Goal: Task Accomplishment & Management: Manage account settings

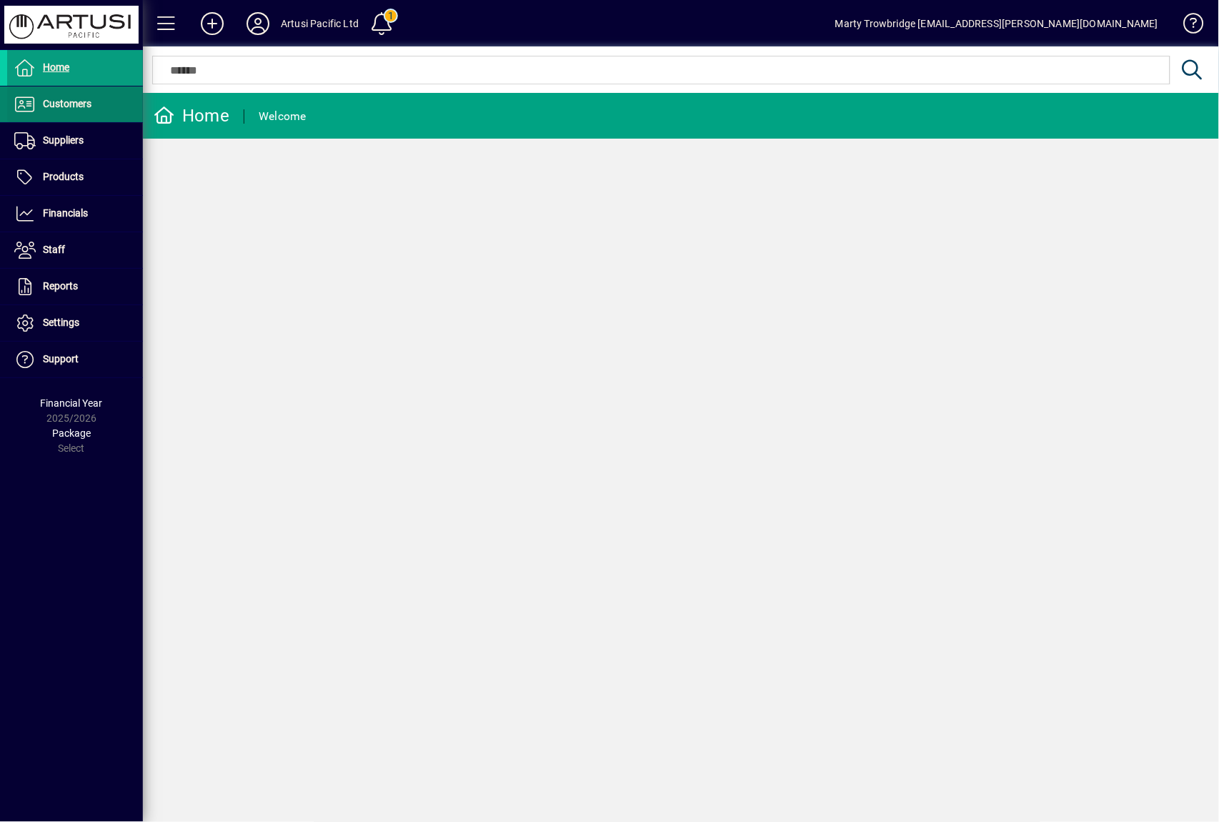
click at [66, 109] on span "Customers" at bounding box center [67, 103] width 49 height 11
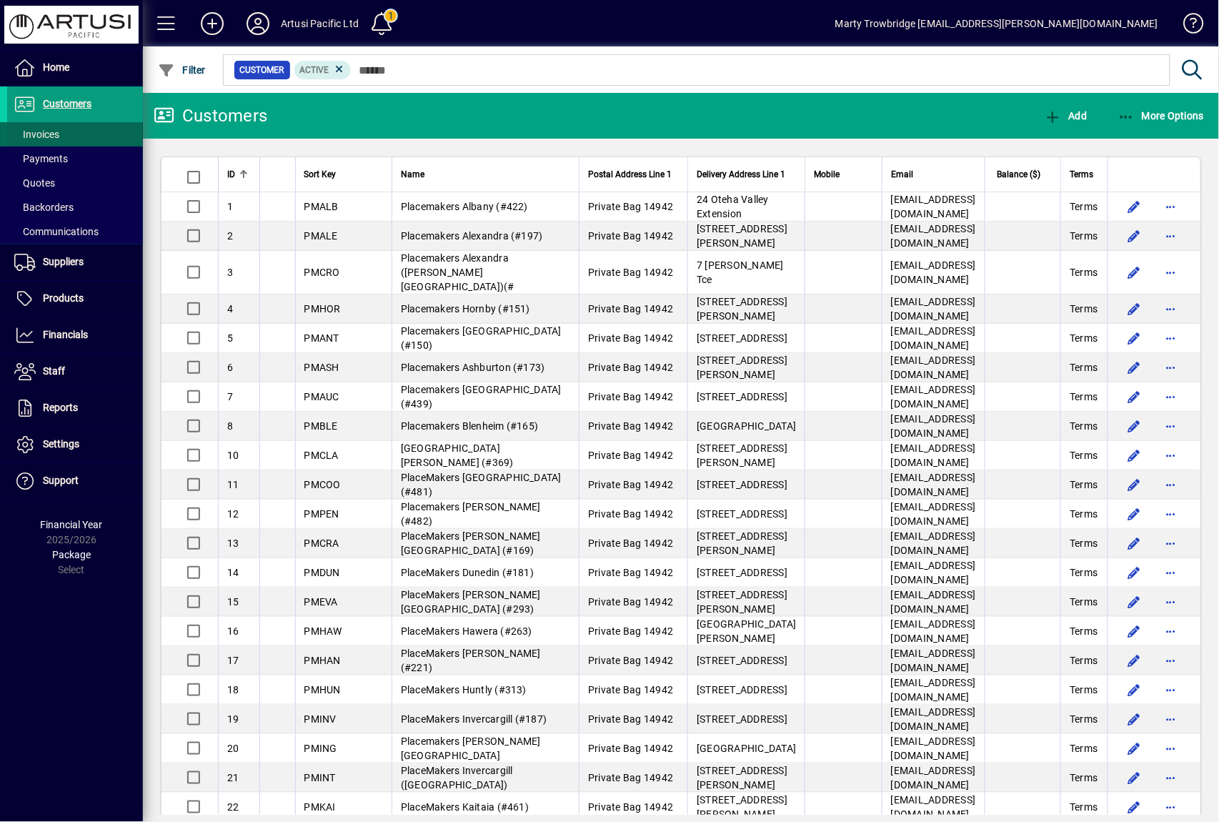
click at [75, 132] on span at bounding box center [75, 134] width 136 height 34
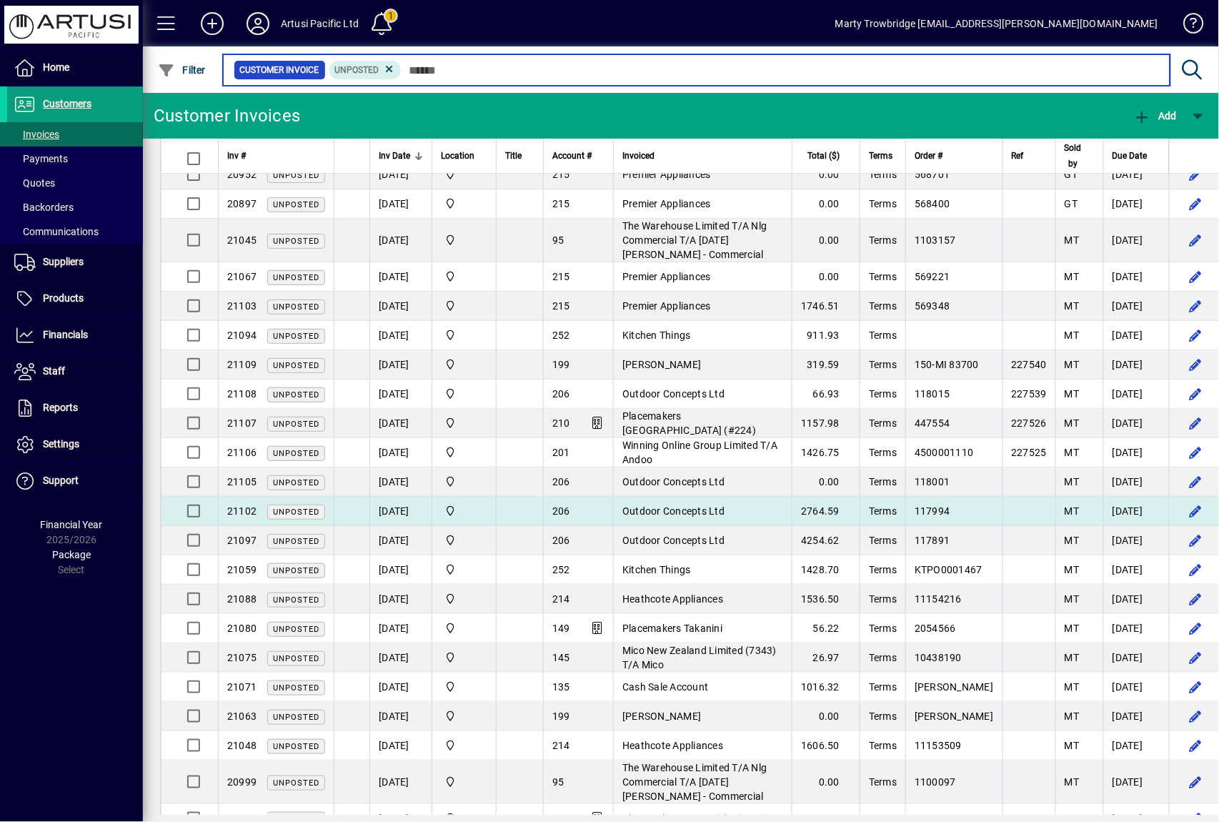
scroll to position [95, 0]
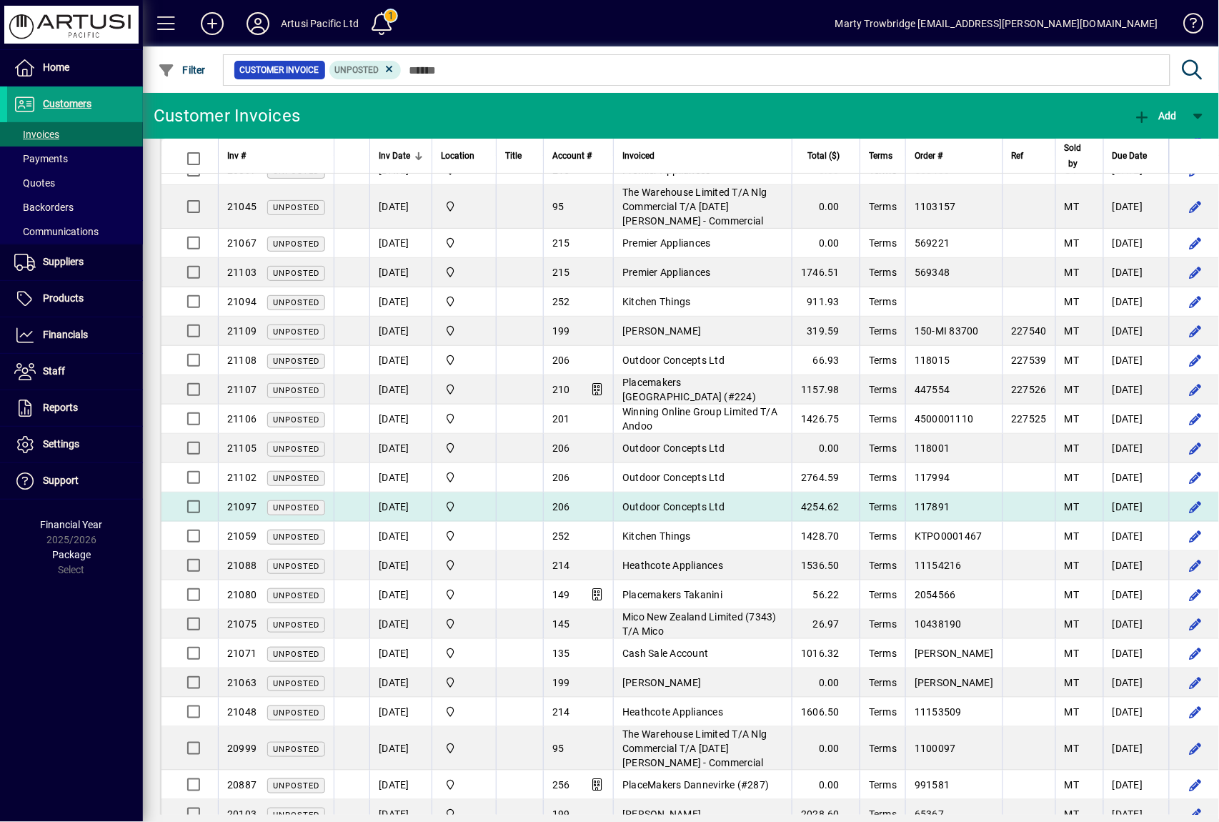
click at [725, 503] on span "Outdoor Concepts Ltd" at bounding box center [674, 506] width 102 height 11
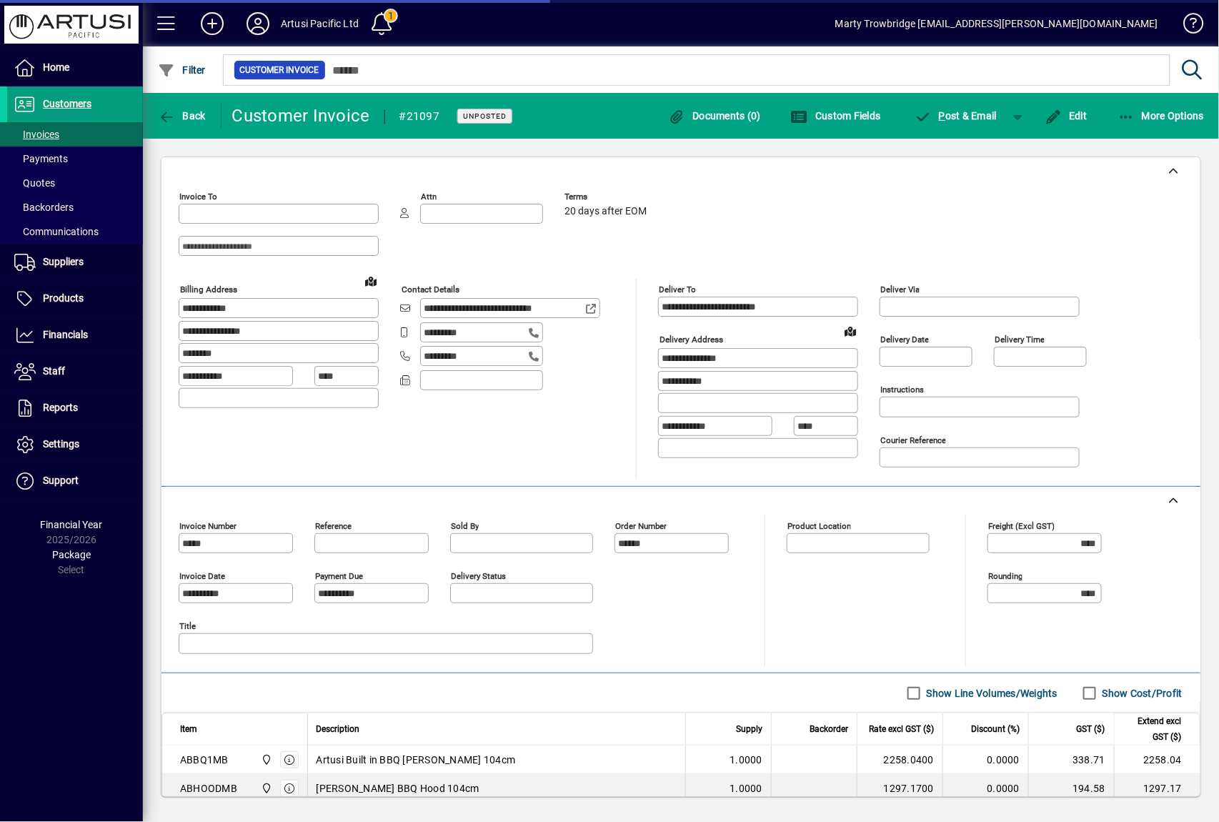
type input "**********"
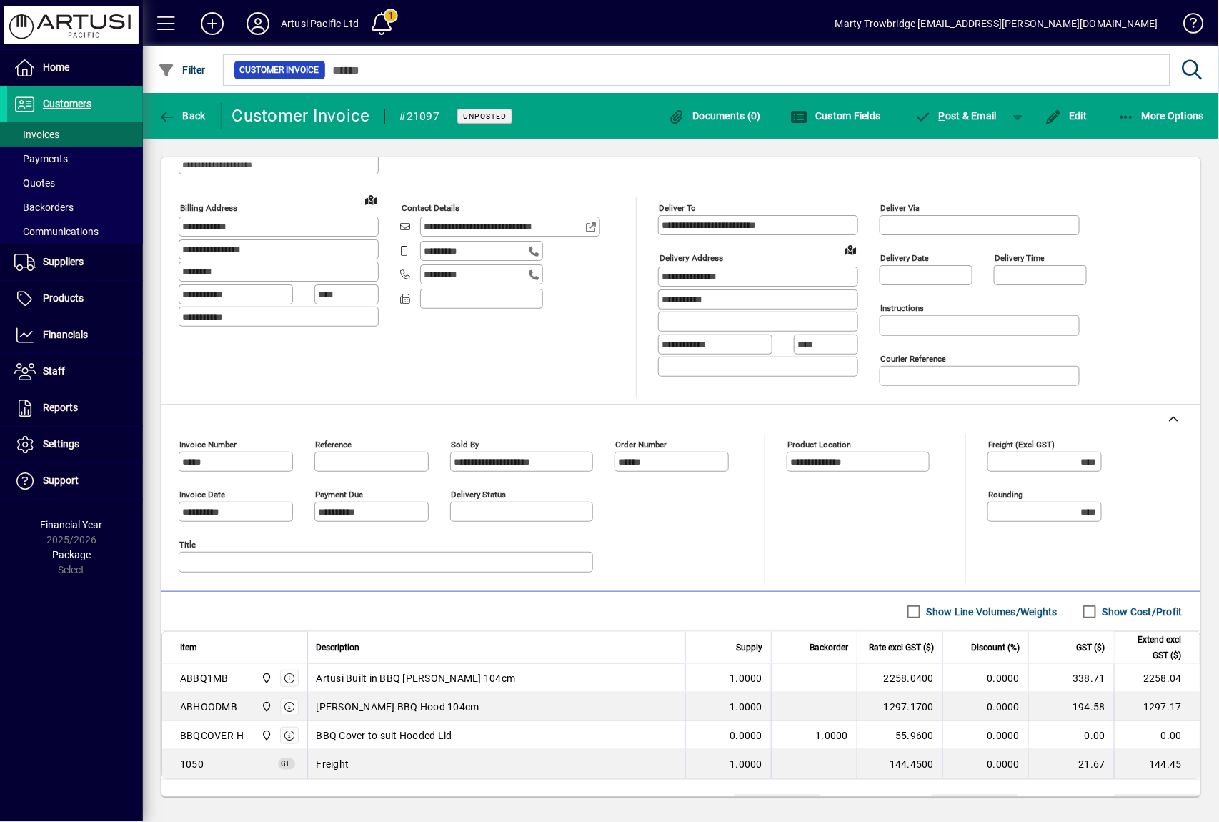
scroll to position [95, 0]
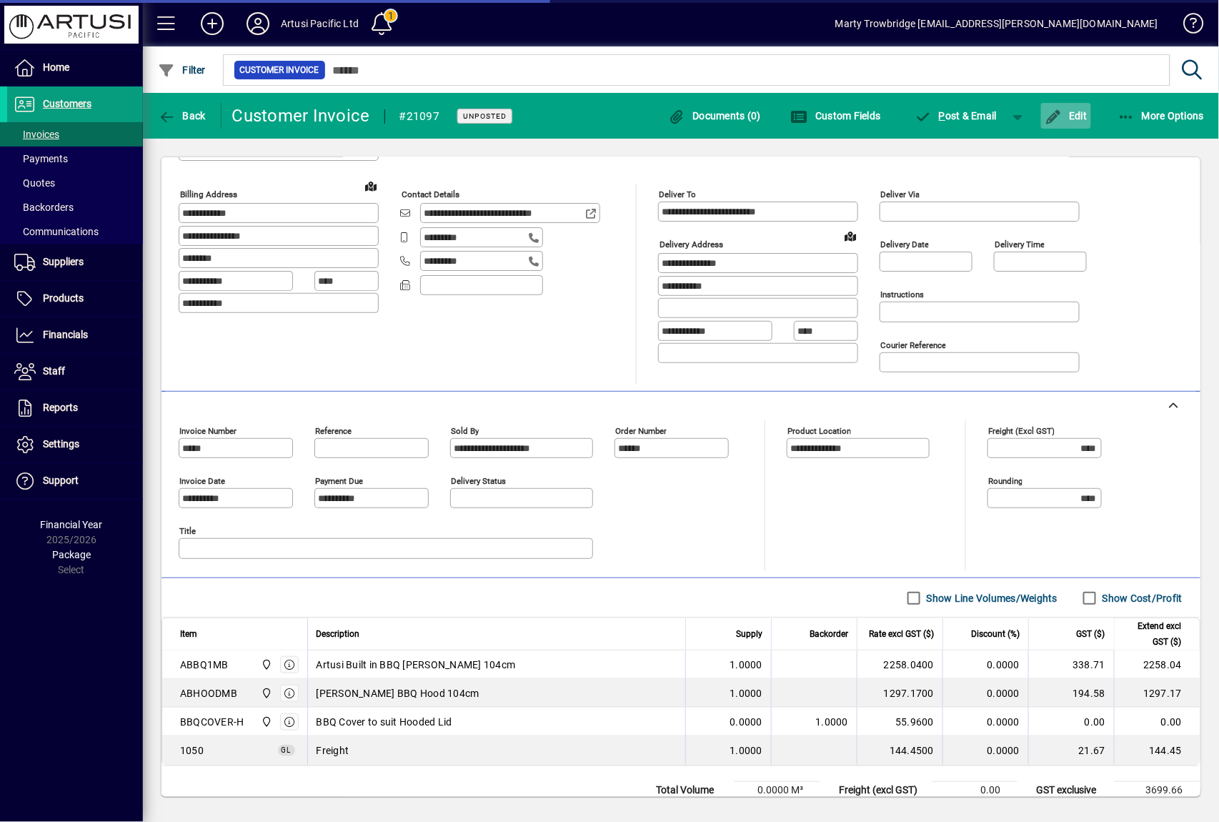
click at [1061, 112] on icon "button" at bounding box center [1054, 117] width 18 height 14
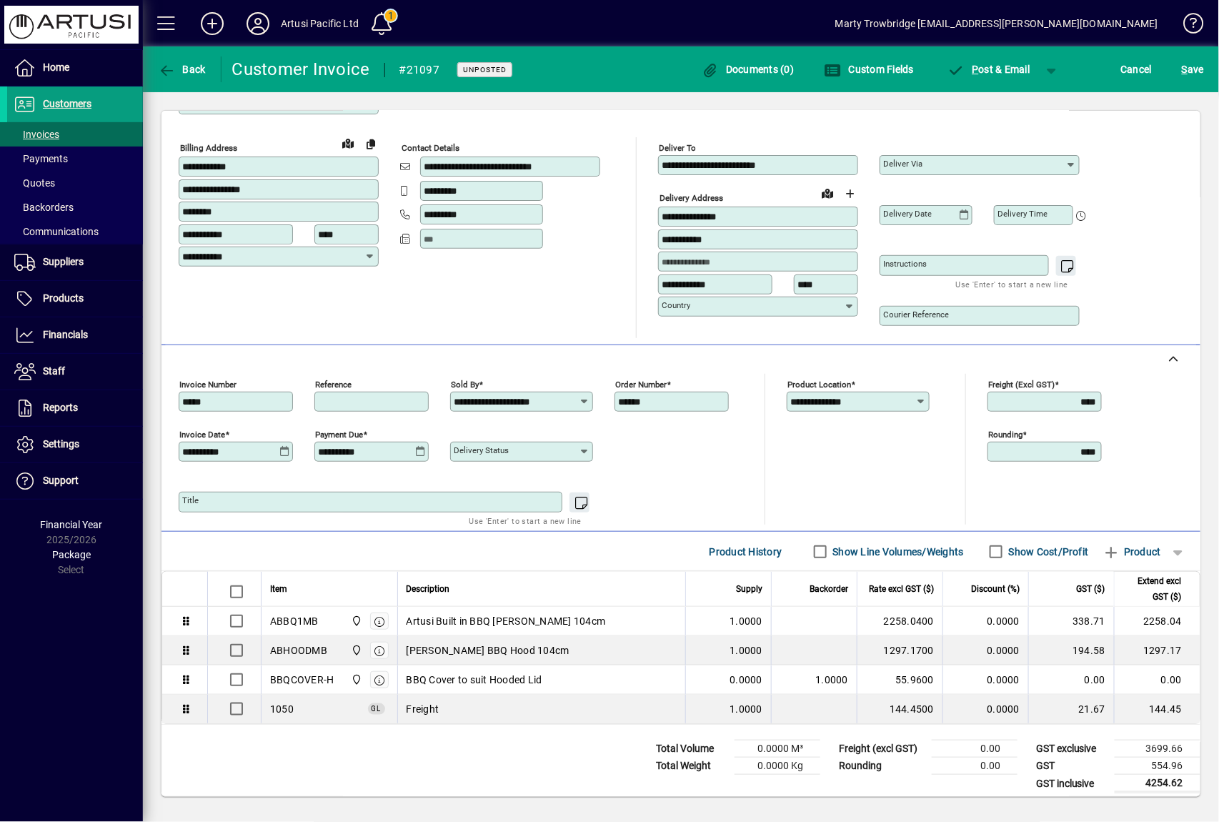
click at [370, 397] on input "Reference" at bounding box center [373, 401] width 110 height 11
type input "******"
click at [1193, 79] on span "S ave" at bounding box center [1193, 69] width 22 height 23
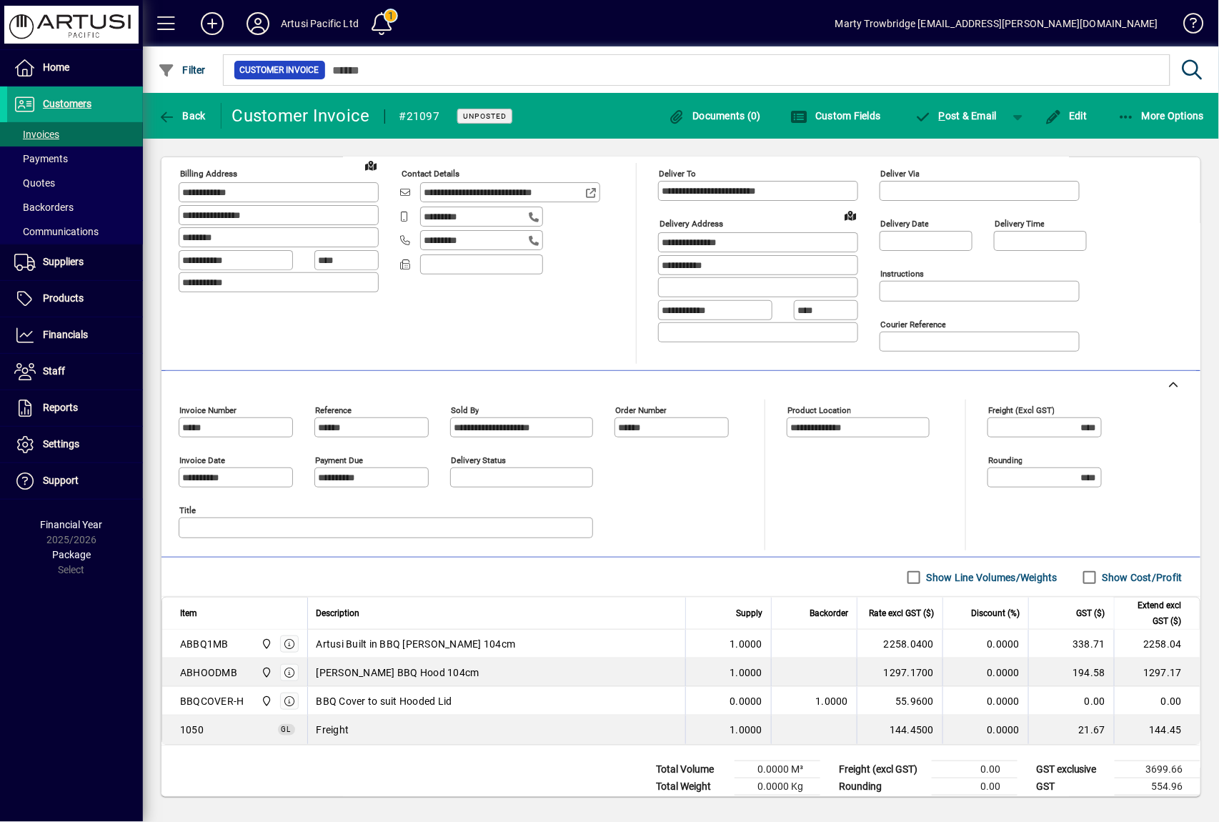
scroll to position [147, 0]
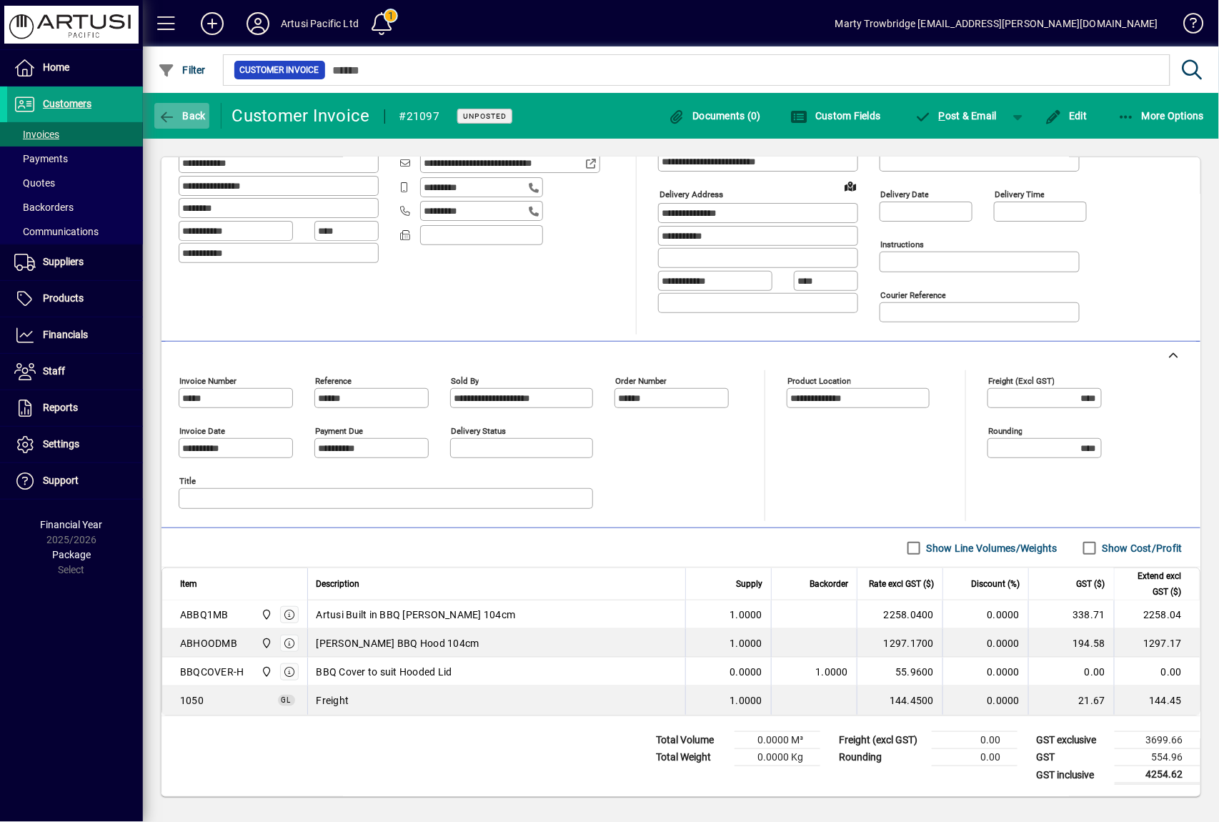
click at [192, 127] on span "button" at bounding box center [181, 116] width 55 height 34
